Goal: Communication & Community: Answer question/provide support

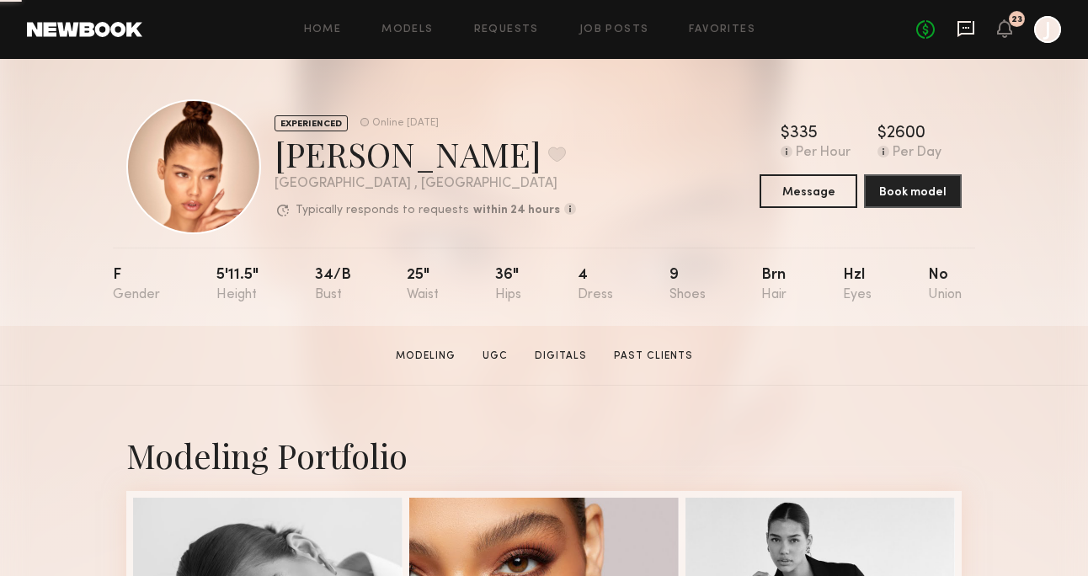
click at [965, 19] on div "No fees up to $5,000 23 J" at bounding box center [988, 29] width 145 height 27
click at [969, 23] on icon at bounding box center [966, 29] width 17 height 16
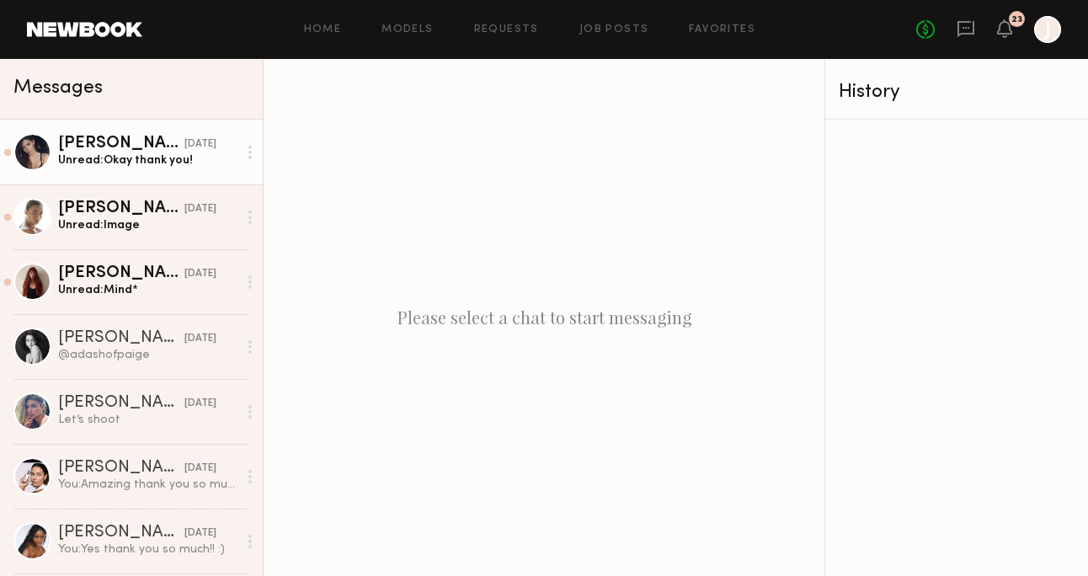
click at [114, 164] on div "Unread: Okay thank you!" at bounding box center [147, 160] width 179 height 16
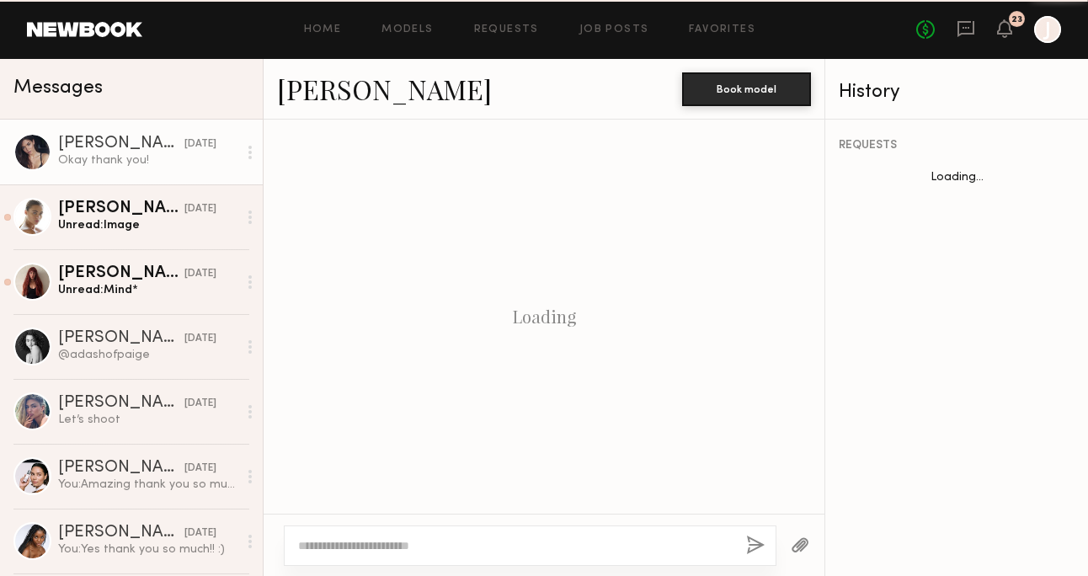
scroll to position [1277, 0]
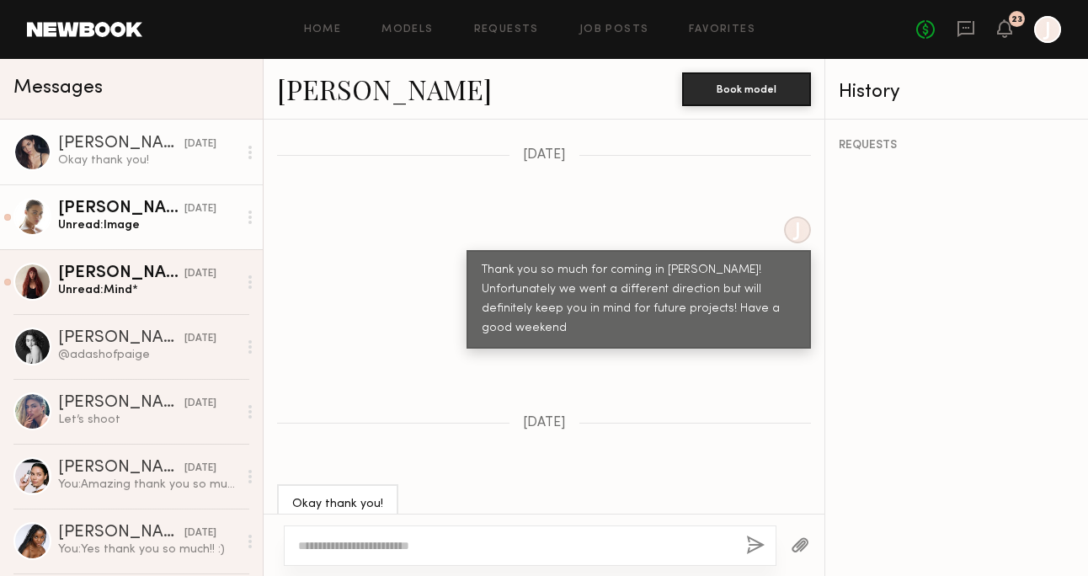
click at [116, 207] on div "[PERSON_NAME]" at bounding box center [121, 208] width 126 height 17
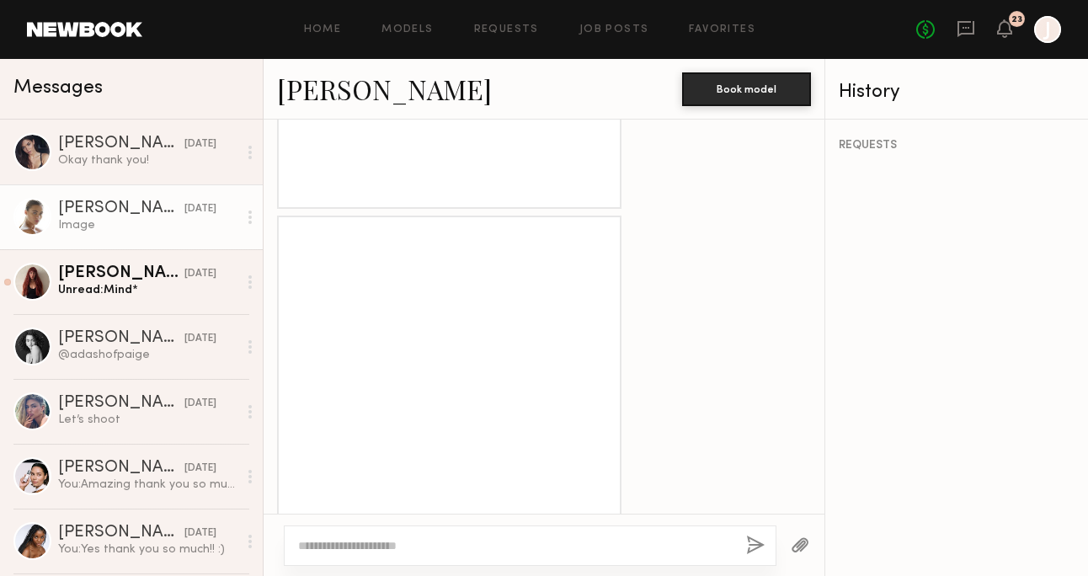
scroll to position [1706, 0]
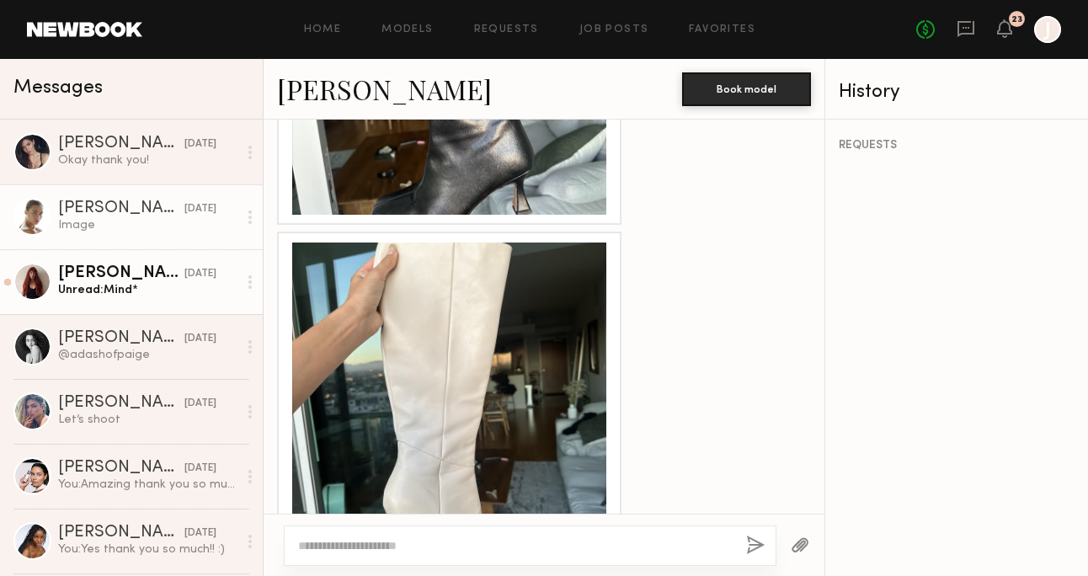
click at [97, 297] on div "Unread: Mind*" at bounding box center [147, 290] width 179 height 16
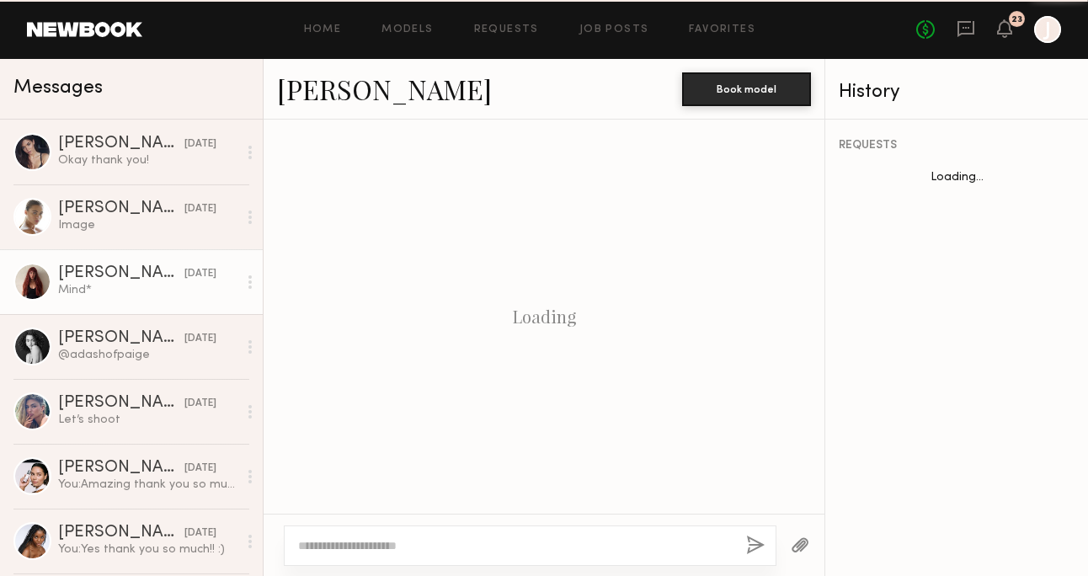
scroll to position [1340, 0]
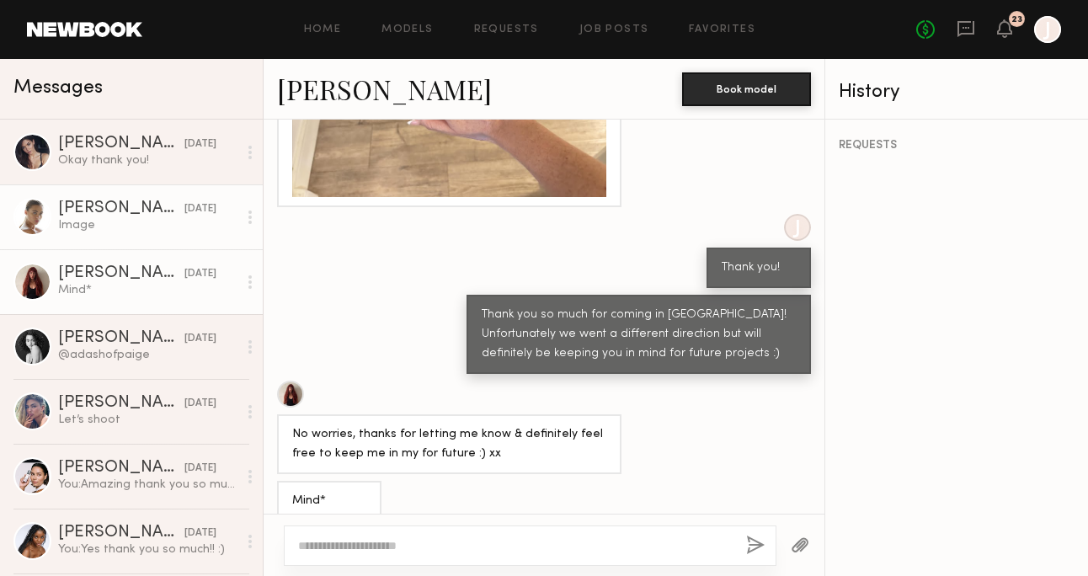
click at [107, 186] on link "[PERSON_NAME] [DATE] Image" at bounding box center [131, 216] width 263 height 65
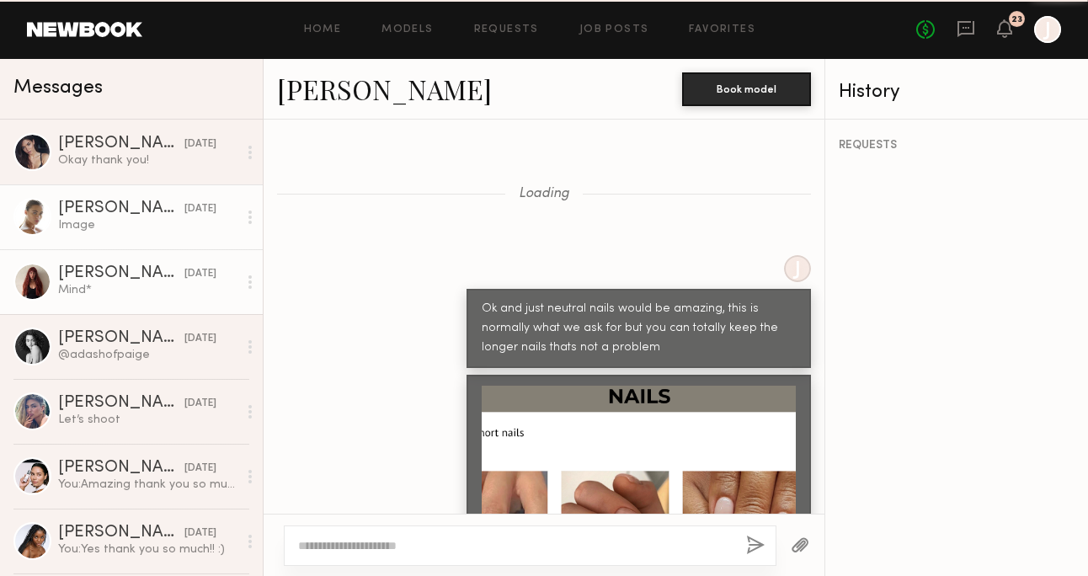
scroll to position [2113, 0]
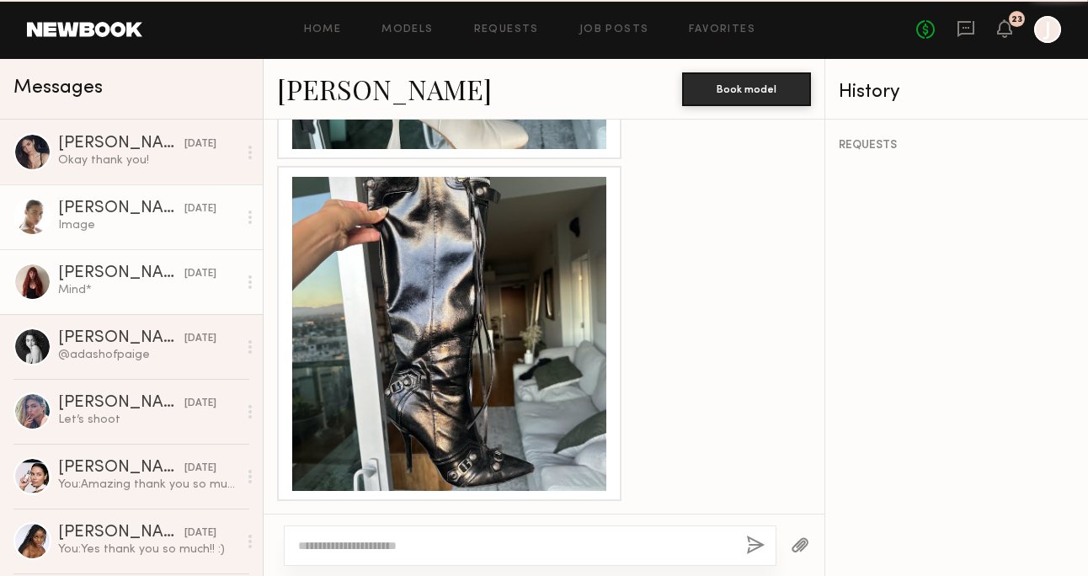
click at [109, 252] on link "[PERSON_NAME] [DATE] Mind*" at bounding box center [131, 281] width 263 height 65
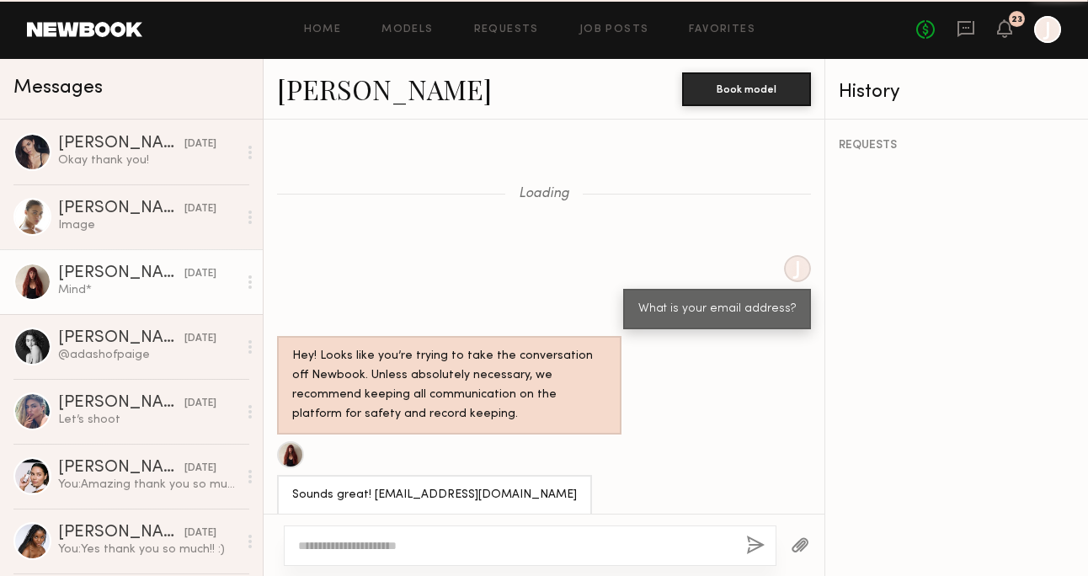
scroll to position [1340, 0]
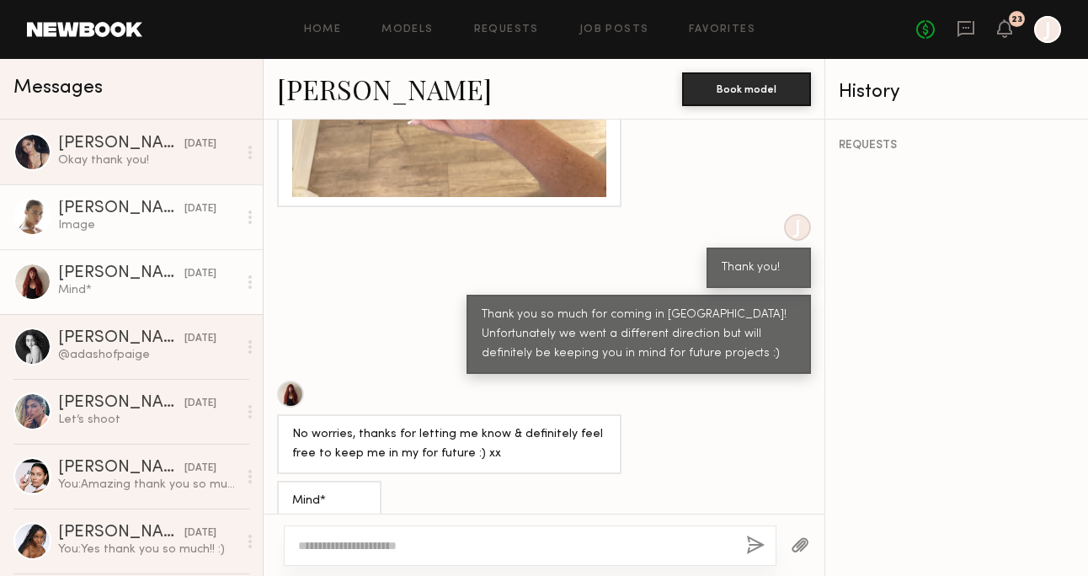
click at [109, 207] on div "[PERSON_NAME]" at bounding box center [121, 208] width 126 height 17
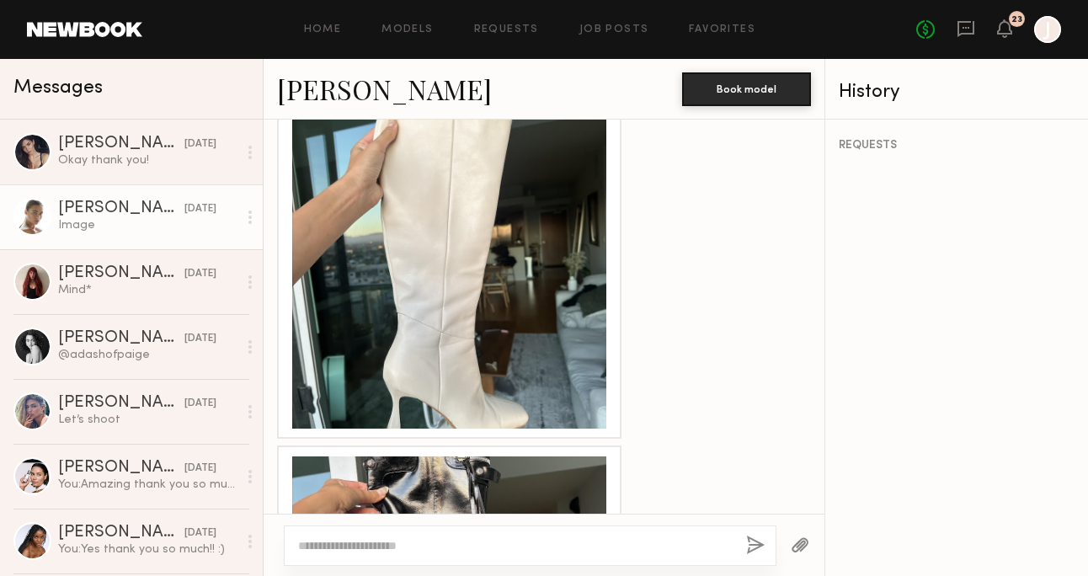
scroll to position [2113, 0]
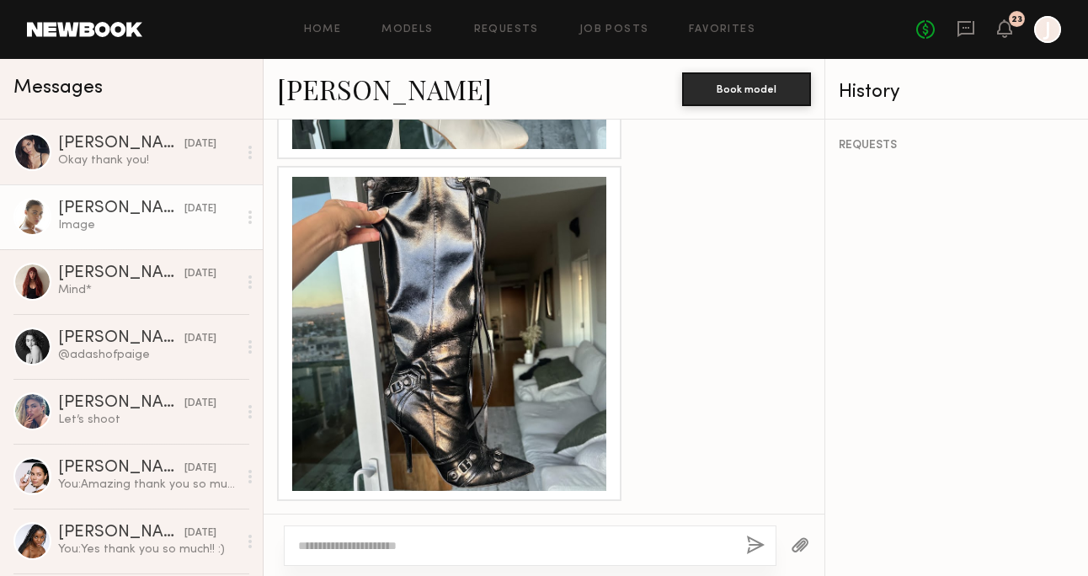
click at [522, 547] on textarea at bounding box center [515, 545] width 435 height 17
type textarea "*"
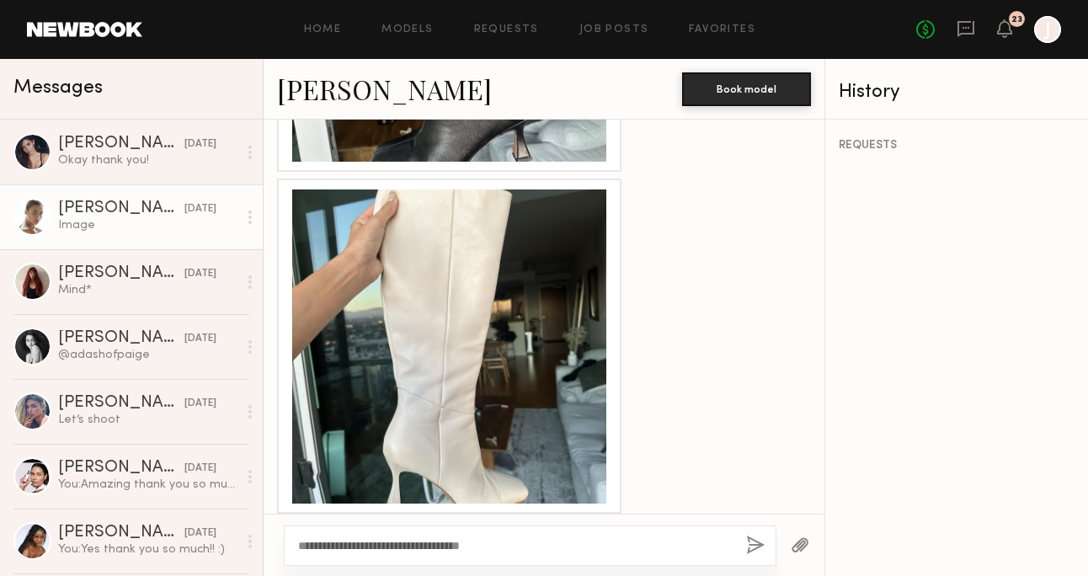
scroll to position [3601, 0]
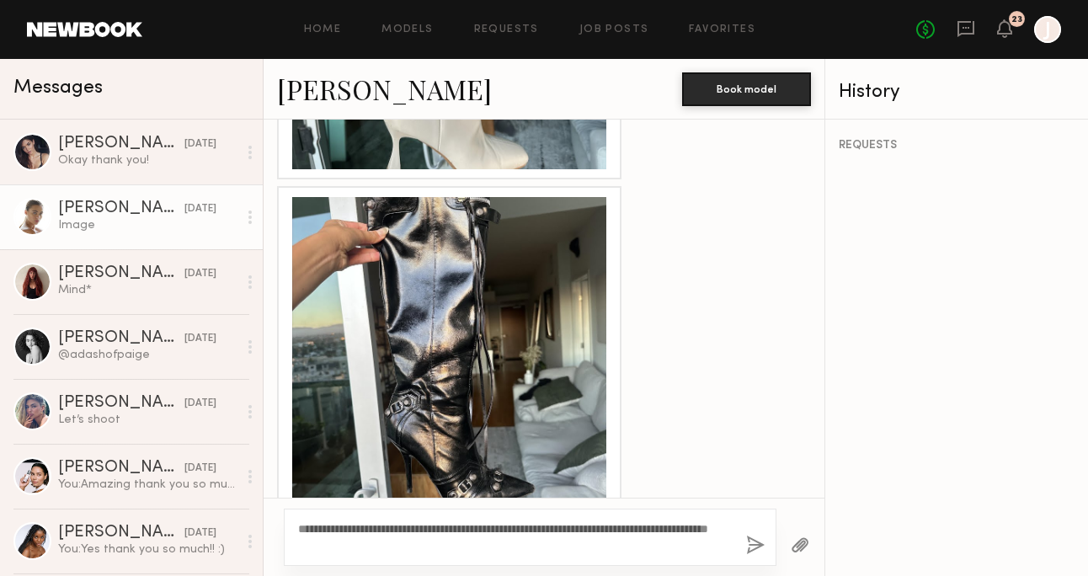
click at [304, 528] on textarea "**********" at bounding box center [515, 538] width 435 height 34
click at [298, 526] on textarea "**********" at bounding box center [515, 538] width 435 height 34
type textarea "**********"
click at [756, 539] on button "button" at bounding box center [755, 546] width 19 height 21
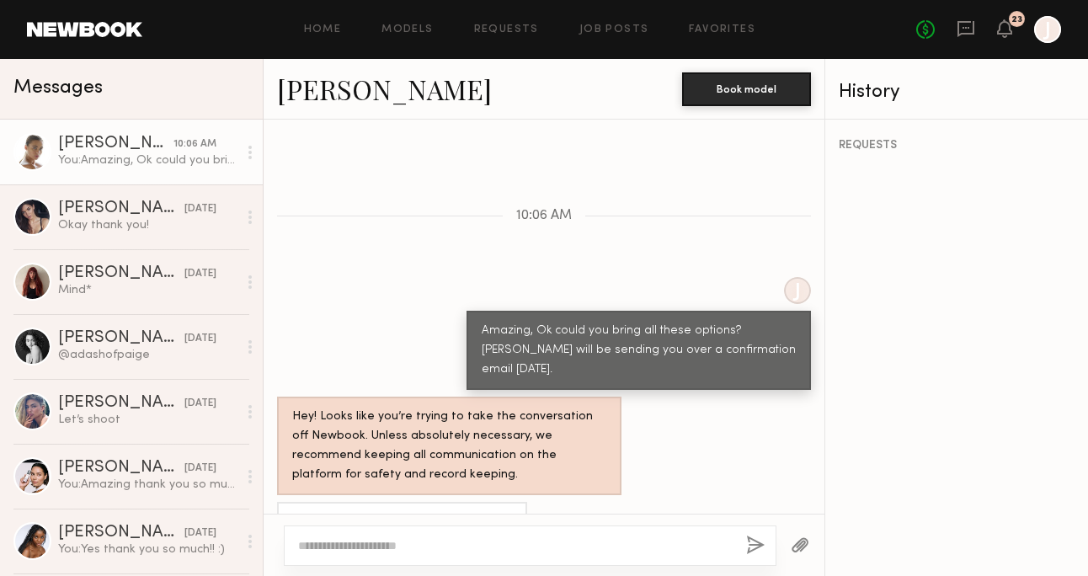
scroll to position [4109, 0]
click at [403, 514] on div "Perfect, I will bring all the boot options" at bounding box center [402, 523] width 220 height 19
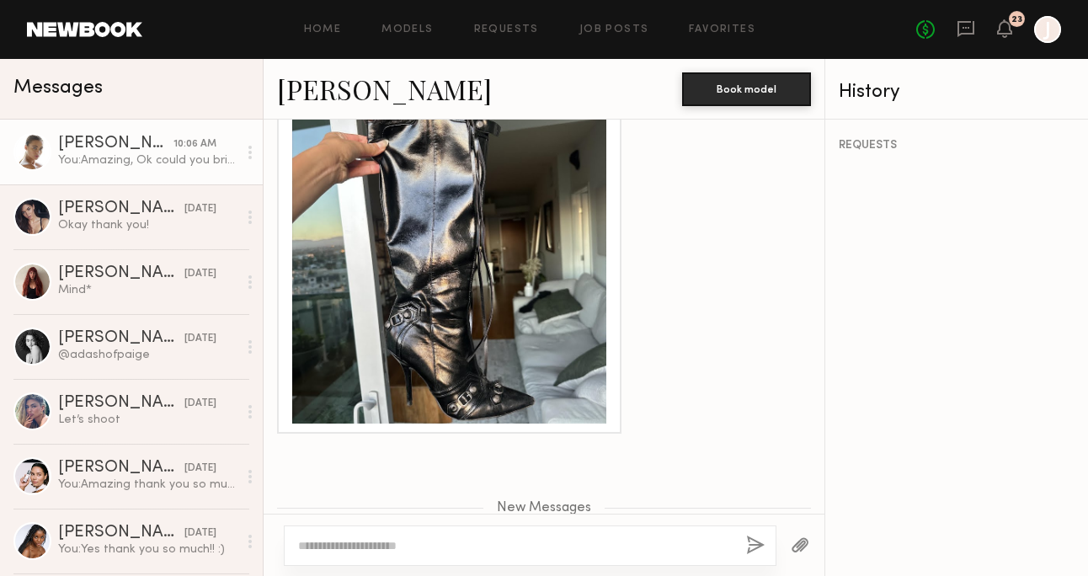
scroll to position [4109, 0]
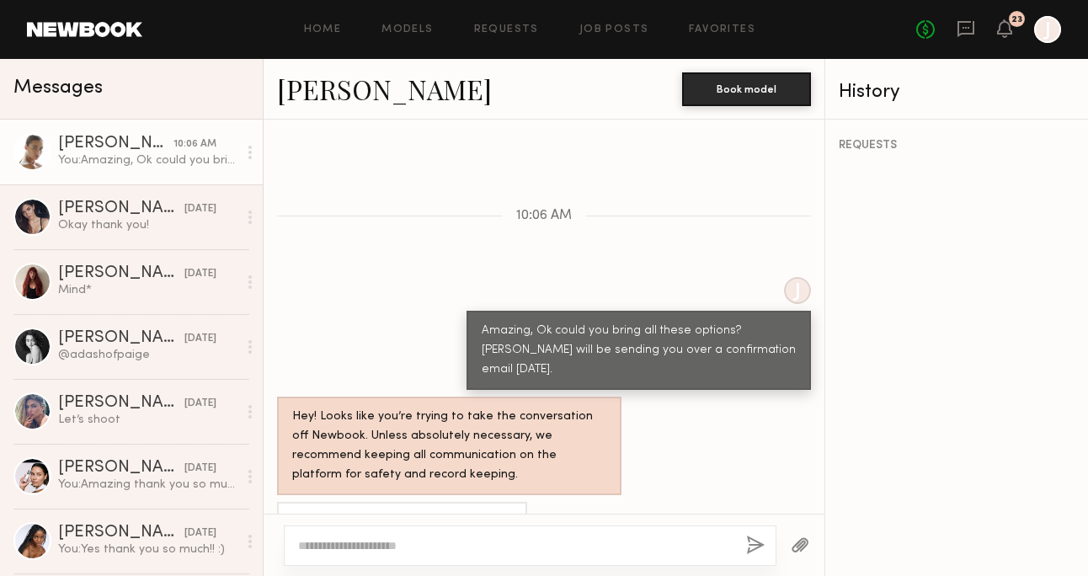
click at [90, 136] on div "[PERSON_NAME]" at bounding box center [115, 144] width 115 height 17
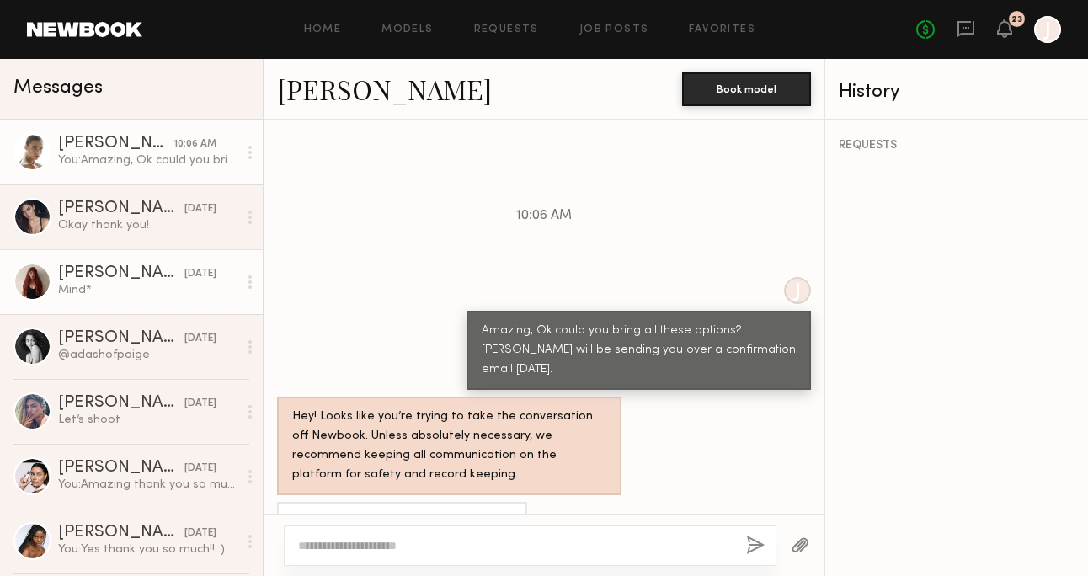
click at [96, 259] on link "[PERSON_NAME] [DATE] Mind*" at bounding box center [131, 281] width 263 height 65
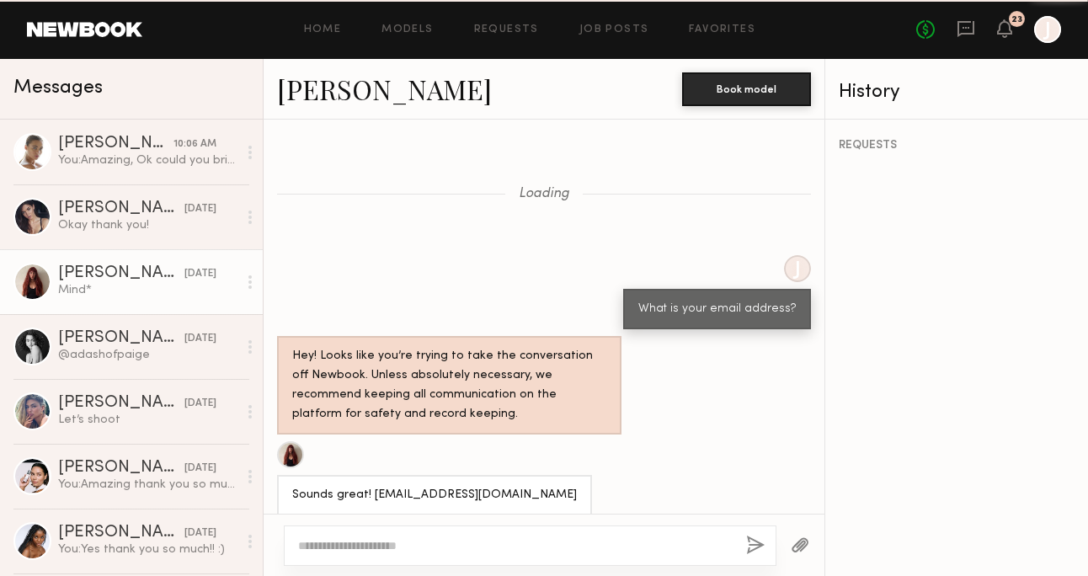
scroll to position [1340, 0]
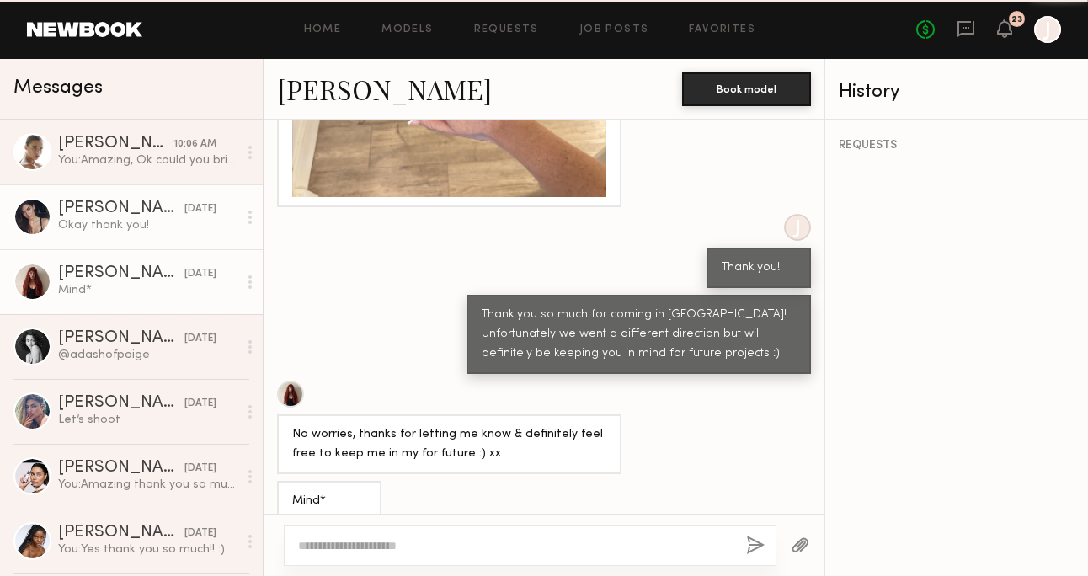
click at [88, 222] on div "Okay thank you!" at bounding box center [147, 225] width 179 height 16
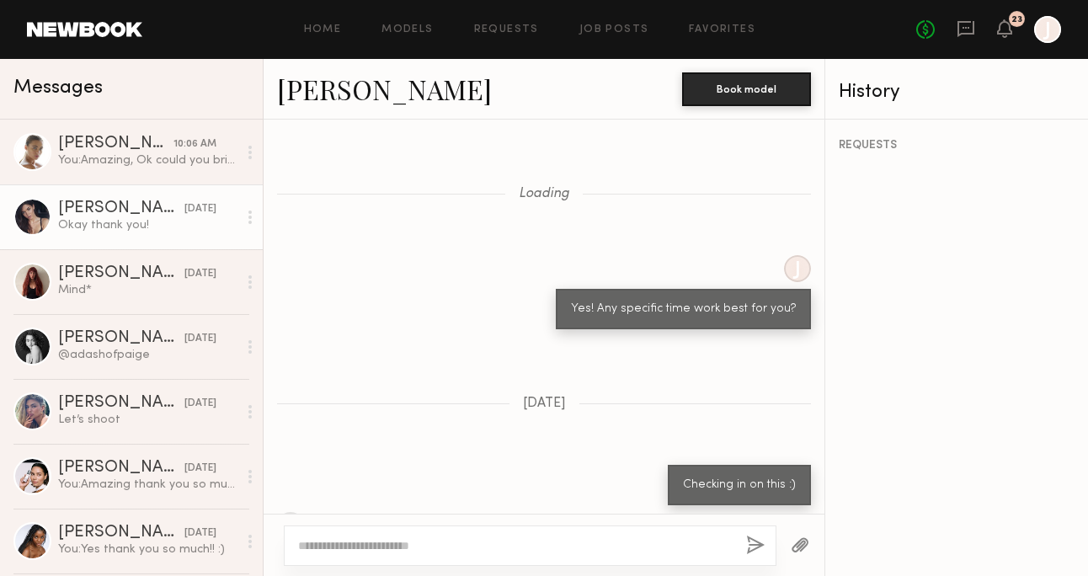
scroll to position [1277, 0]
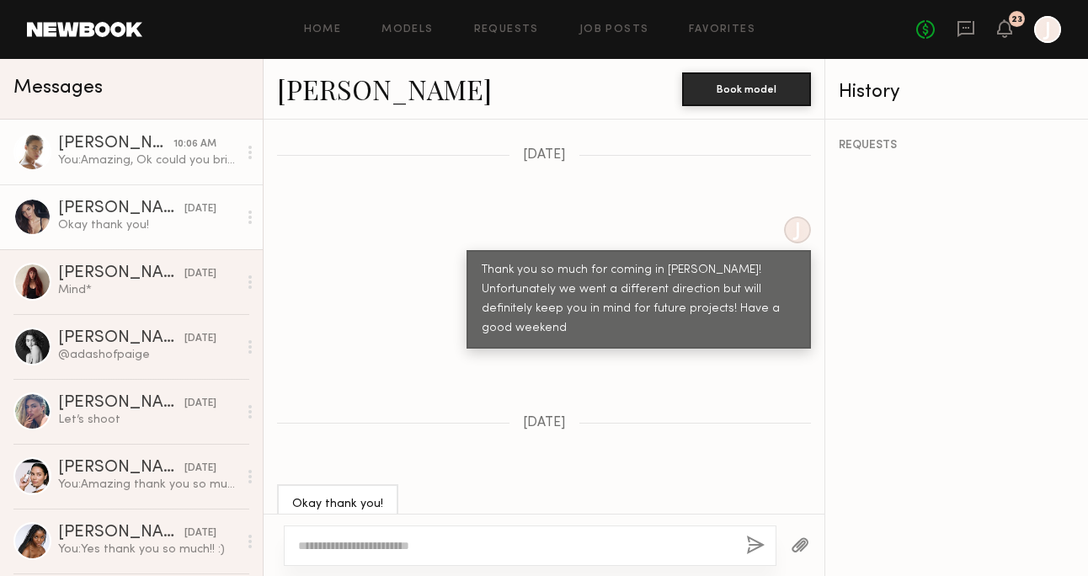
click at [151, 146] on div "[PERSON_NAME]" at bounding box center [115, 144] width 115 height 17
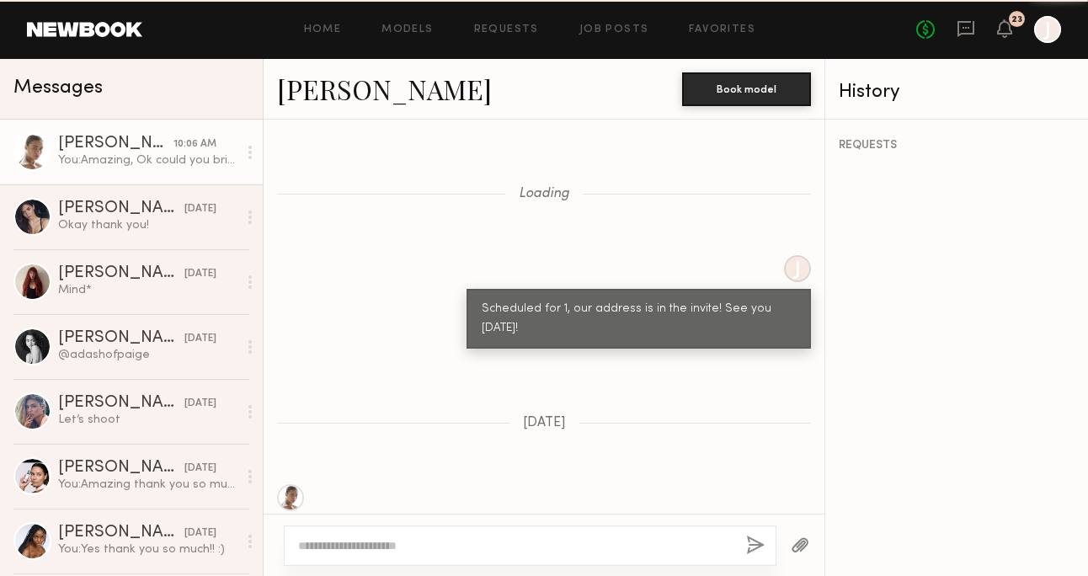
scroll to position [3981, 0]
